Goal: Task Accomplishment & Management: Use online tool/utility

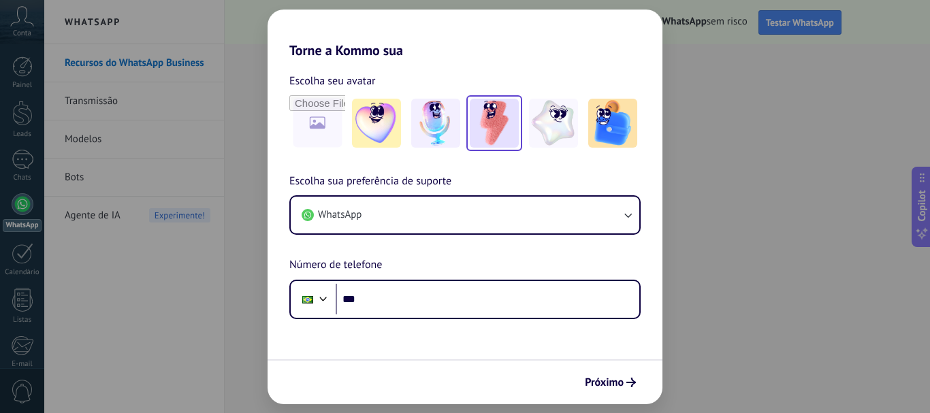
click at [493, 132] on img at bounding box center [494, 123] width 49 height 49
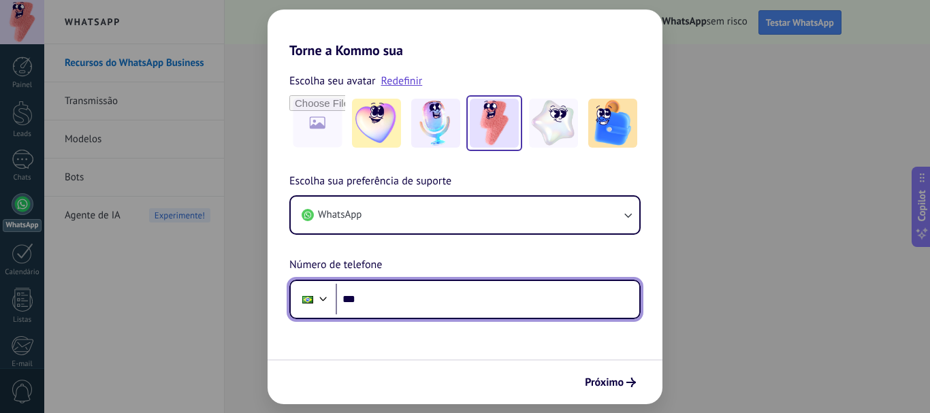
click at [369, 295] on input "***" at bounding box center [488, 299] width 304 height 31
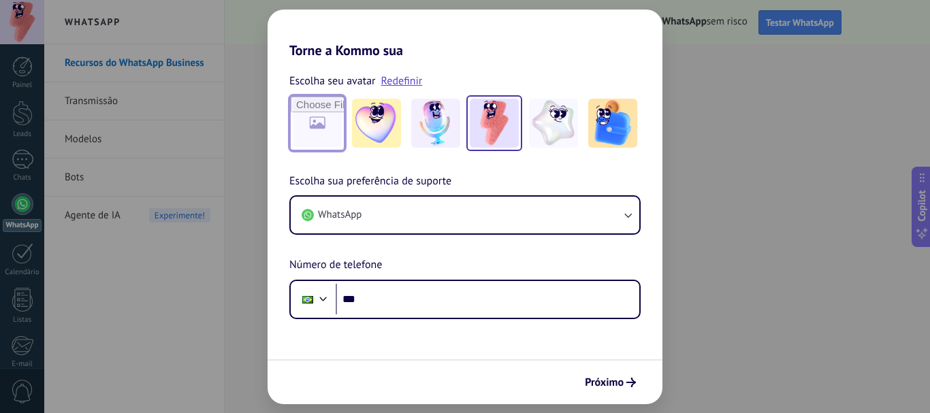
click at [296, 128] on input "file" at bounding box center [317, 123] width 53 height 53
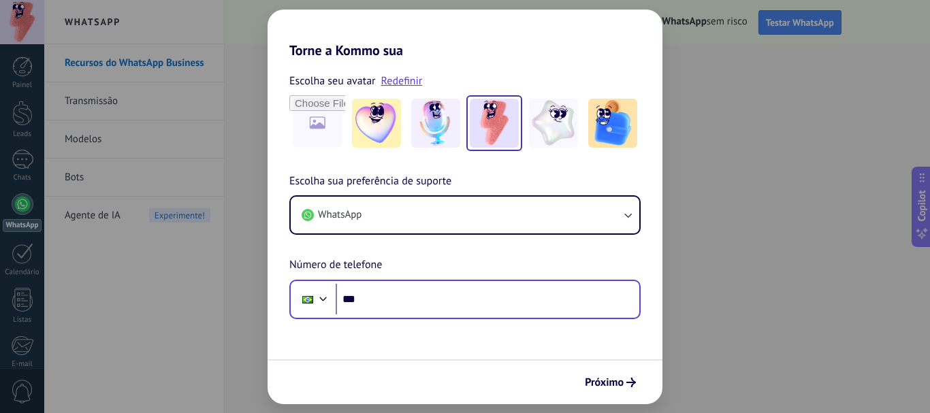
click at [430, 320] on form "Escolha seu avatar Redefinir Escolha sua preferência de suporte WhatsApp Número…" at bounding box center [464, 232] width 395 height 346
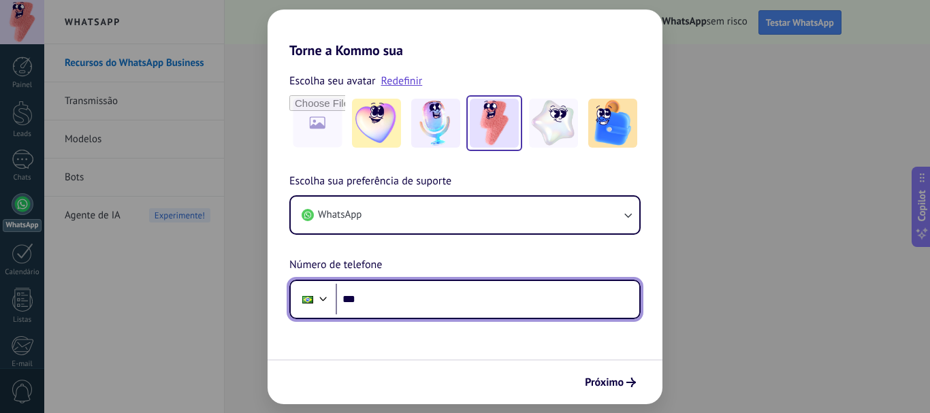
click at [419, 302] on input "***" at bounding box center [488, 299] width 304 height 31
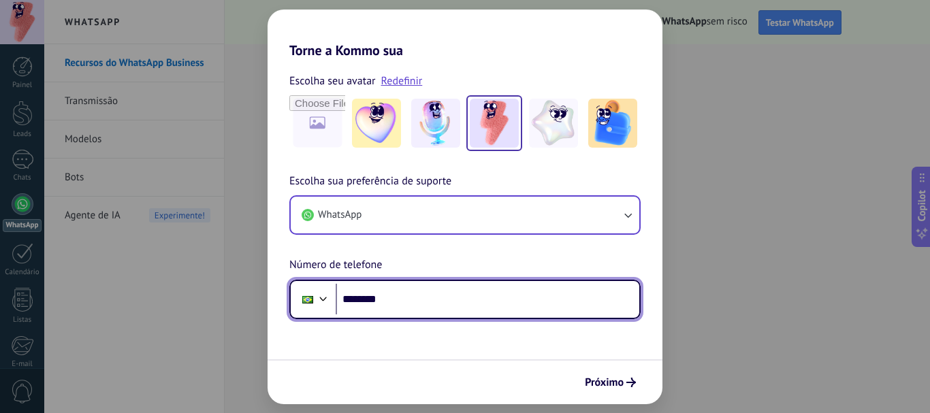
type input "********"
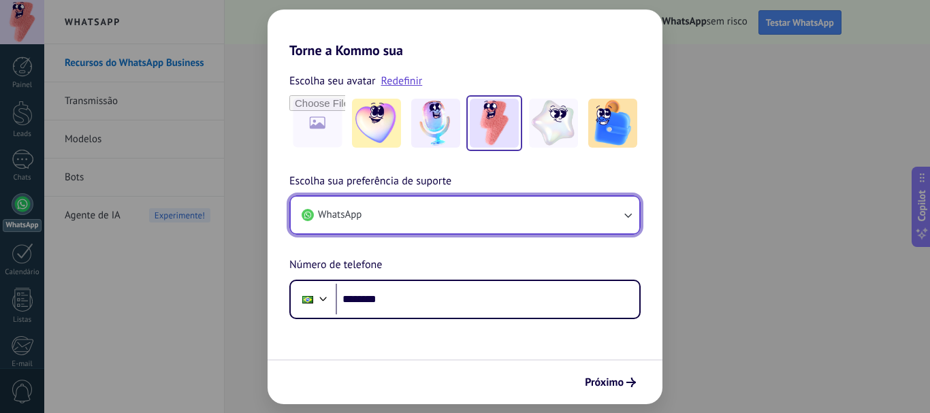
click at [630, 205] on button "WhatsApp" at bounding box center [465, 215] width 348 height 37
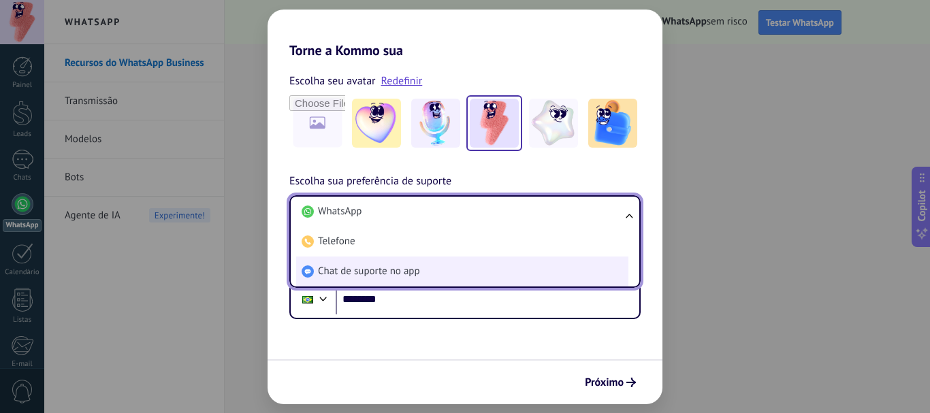
click at [395, 265] on span "Chat de suporte no app" at bounding box center [369, 272] width 102 height 14
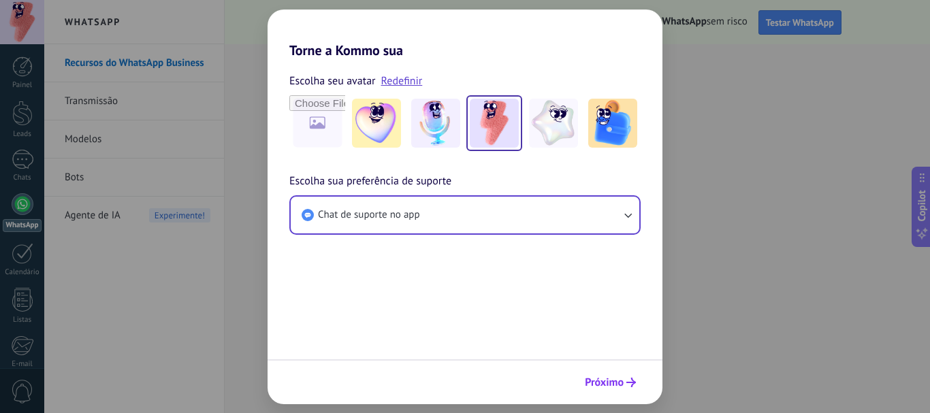
click at [602, 381] on span "Próximo" at bounding box center [604, 383] width 39 height 10
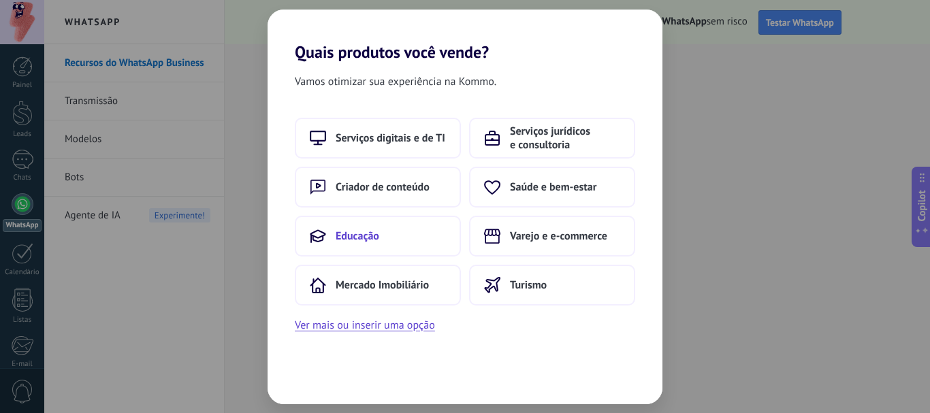
click at [395, 238] on button "Educação" at bounding box center [378, 236] width 166 height 41
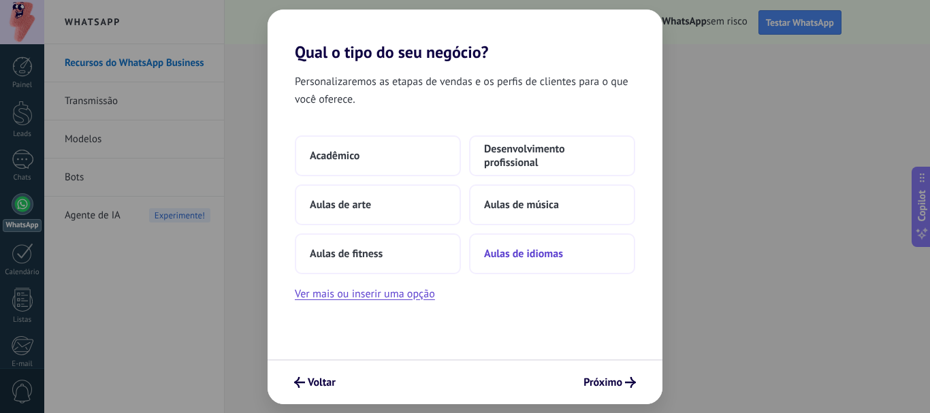
click at [560, 258] on span "Aulas de idiomas" at bounding box center [523, 254] width 79 height 14
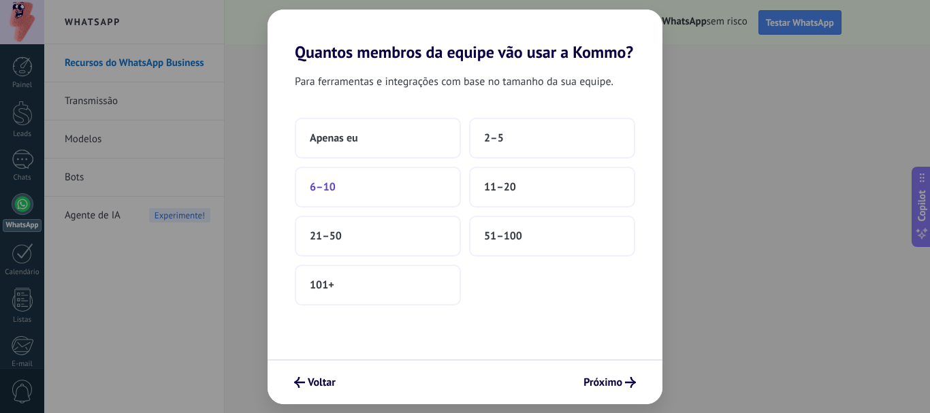
click at [445, 181] on button "6–10" at bounding box center [378, 187] width 166 height 41
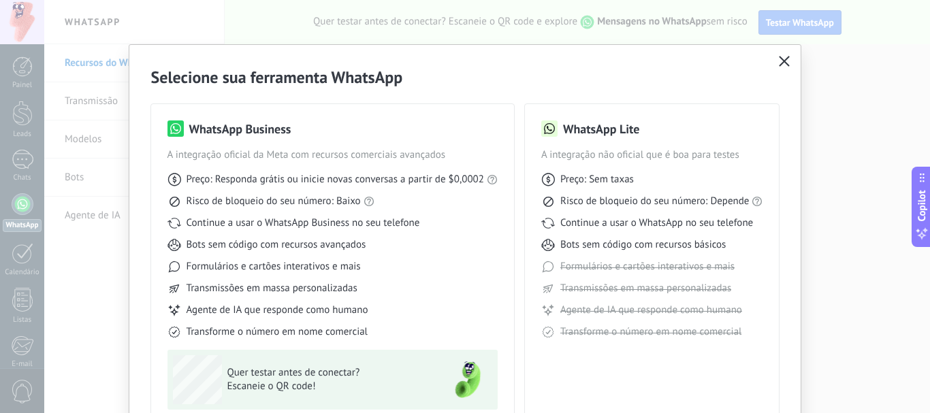
click at [779, 61] on icon "button" at bounding box center [784, 61] width 11 height 11
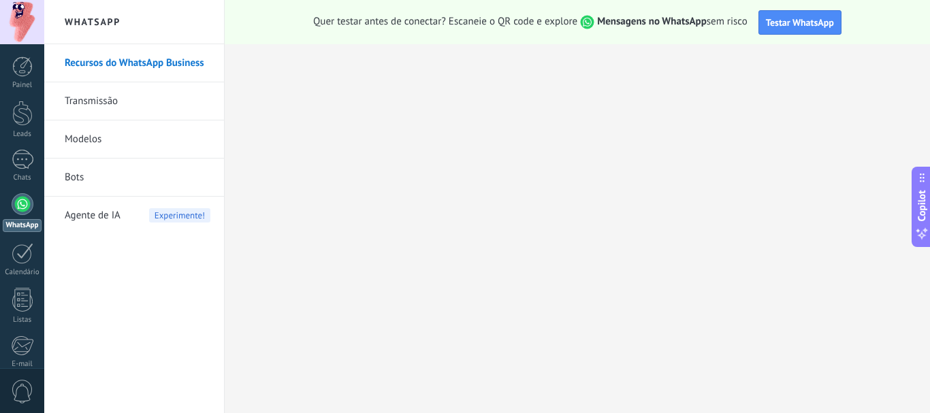
scroll to position [153, 0]
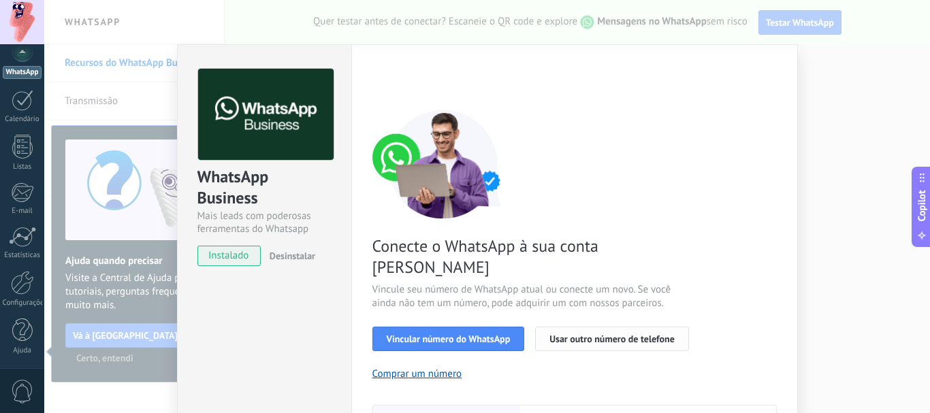
click at [638, 334] on span "Usar outro número de telefone" at bounding box center [611, 339] width 125 height 10
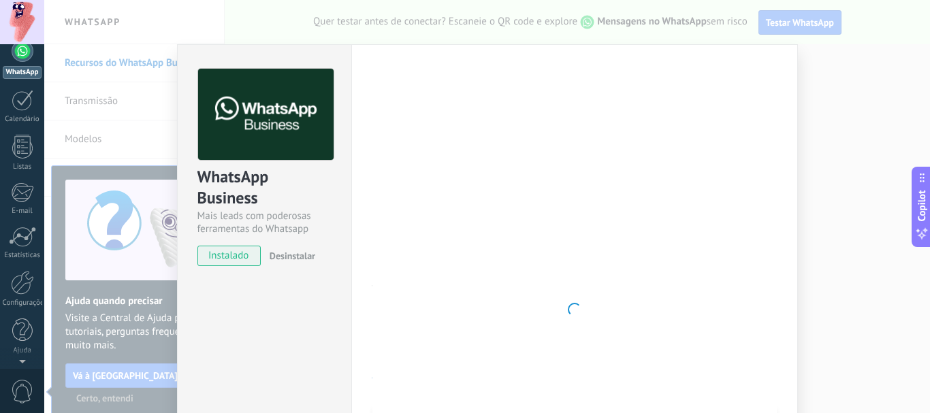
scroll to position [0, 0]
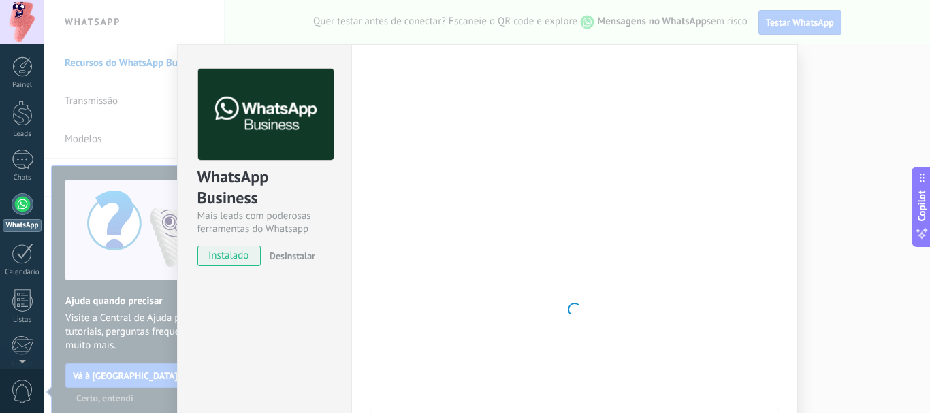
click at [119, 44] on div "WhatsApp Business Mais leads com poderosas ferramentas do Whatsapp instalado De…" at bounding box center [486, 206] width 885 height 413
